Goal: Task Accomplishment & Management: Use online tool/utility

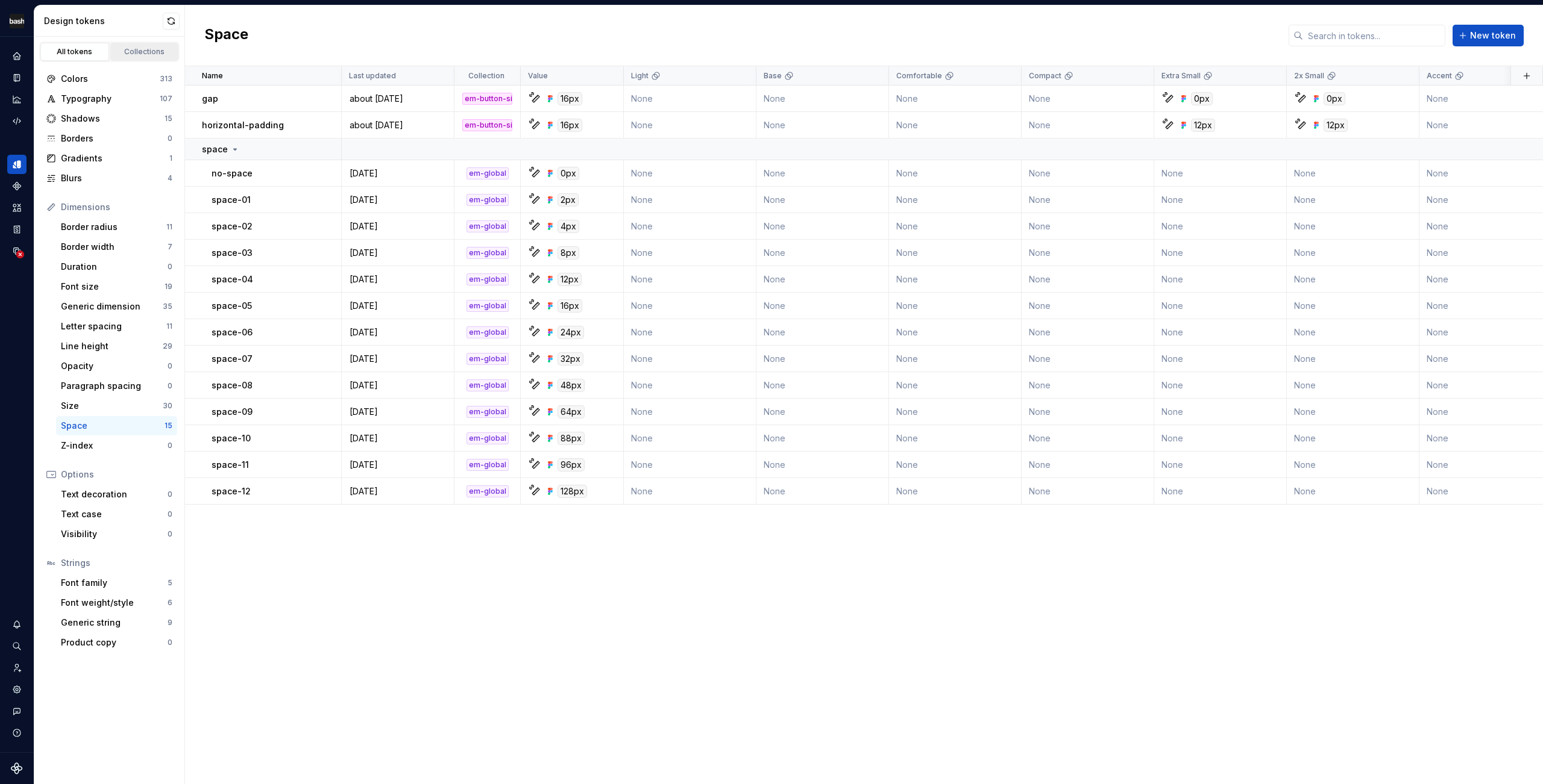
click at [140, 54] on div "Collections" at bounding box center [144, 52] width 60 height 9
click at [154, 56] on link "Collections" at bounding box center [144, 52] width 68 height 18
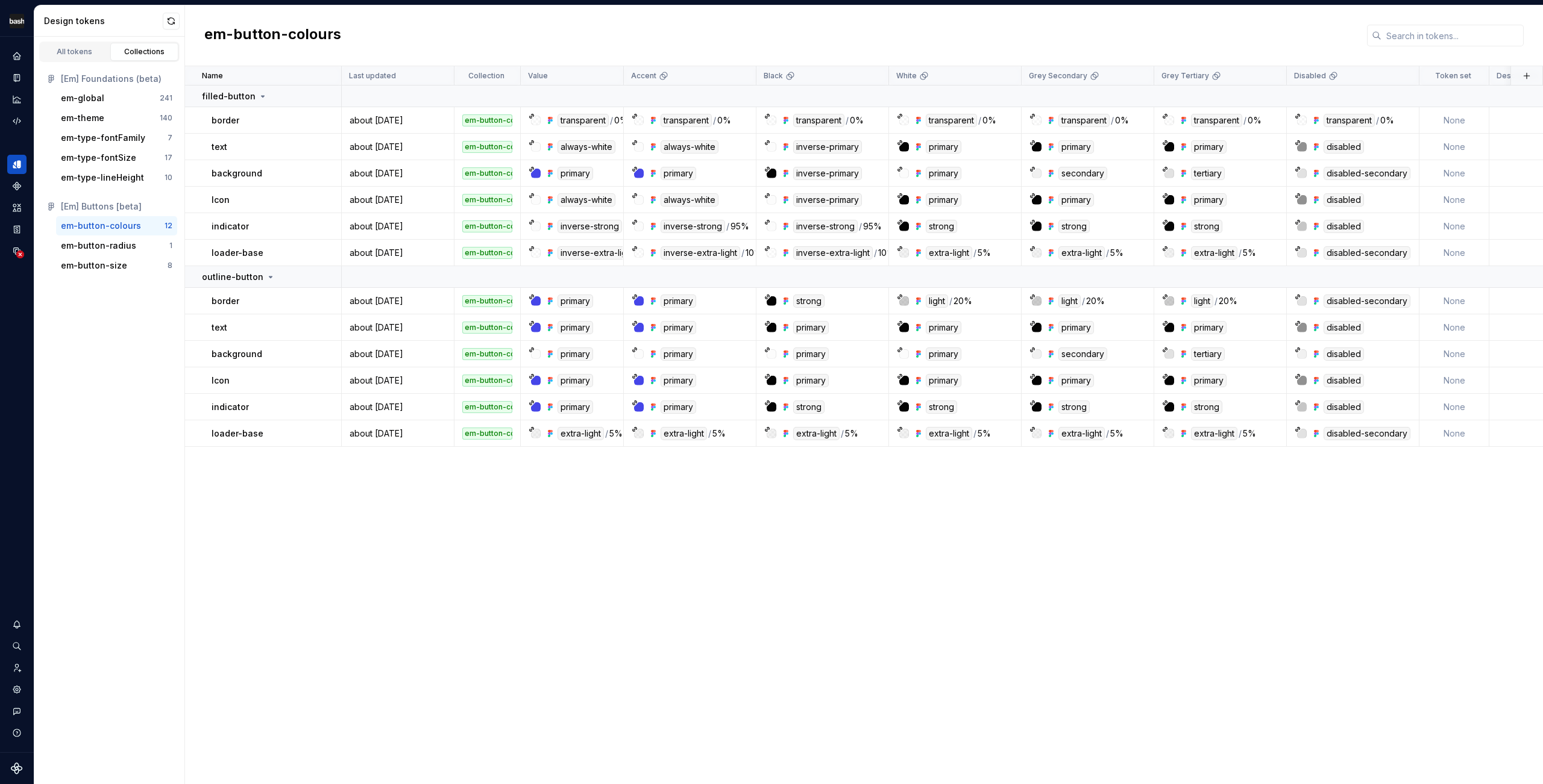
click at [866, 610] on div "Name Last updated Collection Value Accent Black White Grey Secondary Grey Terti…" at bounding box center [864, 425] width 1358 height 718
click at [16, 120] on icon "Code automation" at bounding box center [17, 121] width 11 height 11
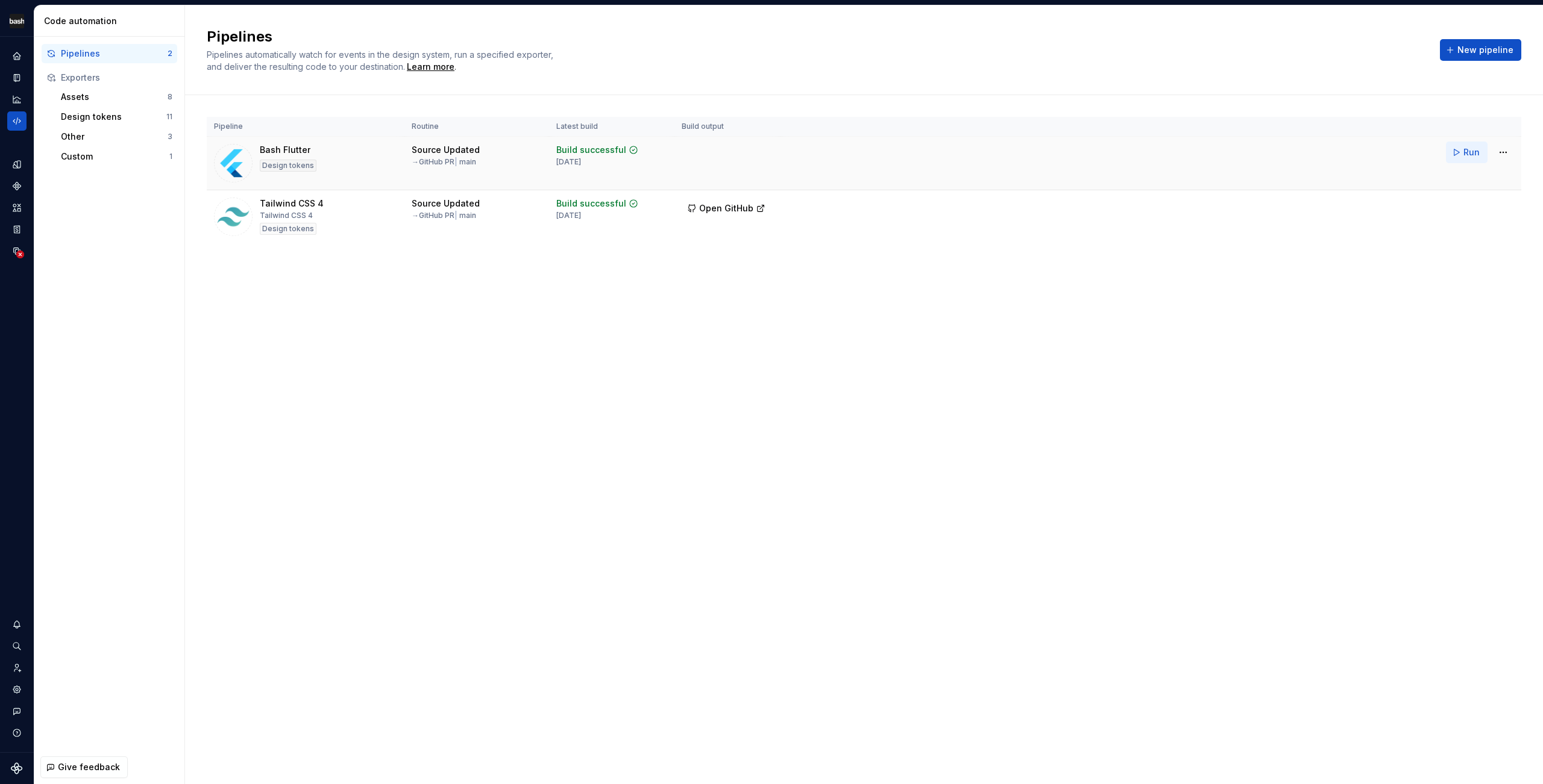
click at [1470, 154] on span "Run" at bounding box center [1472, 152] width 17 height 12
click at [738, 156] on span "Open GitHub" at bounding box center [726, 154] width 55 height 12
click at [19, 159] on div "Design tokens" at bounding box center [17, 164] width 19 height 19
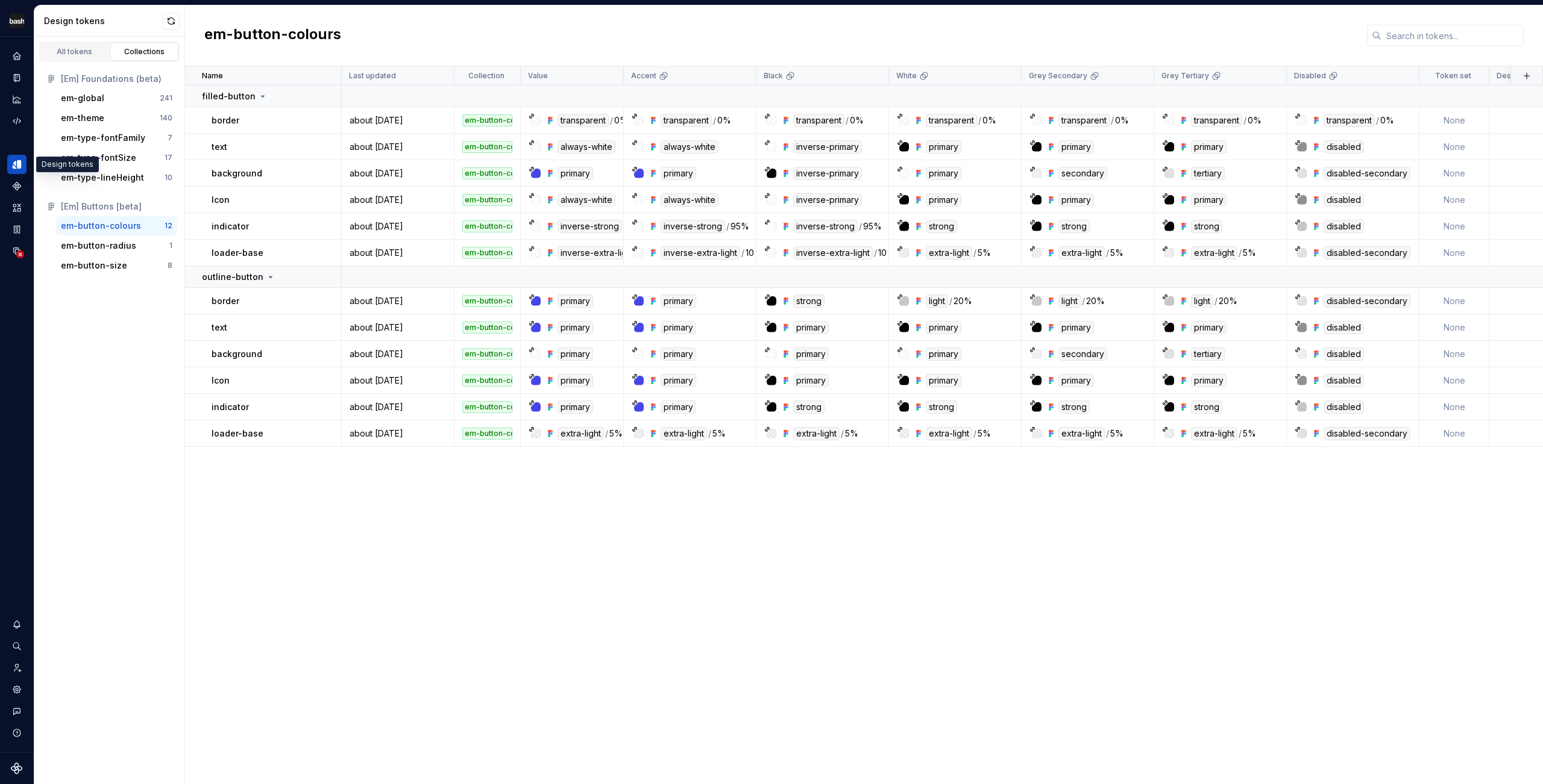
click at [1532, 13] on div "em-button-colours" at bounding box center [864, 36] width 1358 height 61
